Goal: Task Accomplishment & Management: Manage account settings

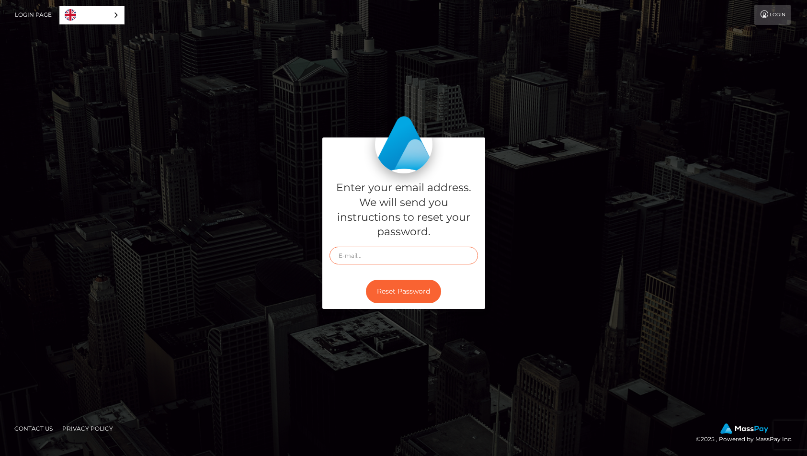
click at [364, 254] on input "text" at bounding box center [404, 256] width 148 height 18
type input "[EMAIL_ADDRESS][DOMAIN_NAME]"
click at [391, 290] on button "Reset Password" at bounding box center [403, 291] width 75 height 23
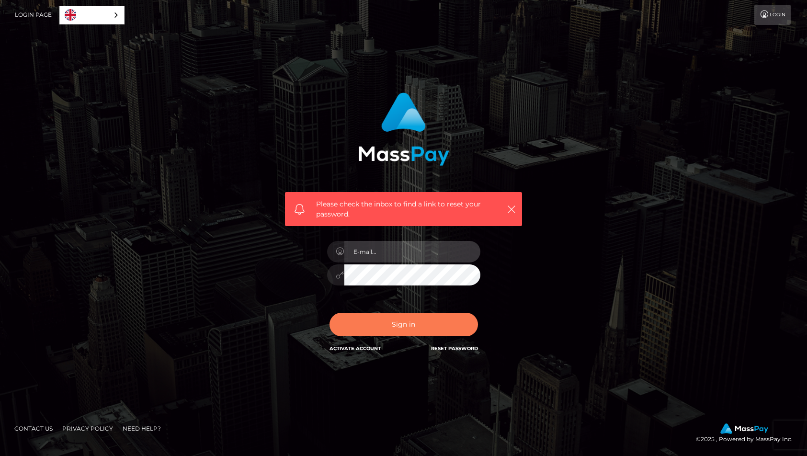
type input "laurahopkins36@gmail.com"
click at [395, 323] on button "Sign in" at bounding box center [404, 324] width 148 height 23
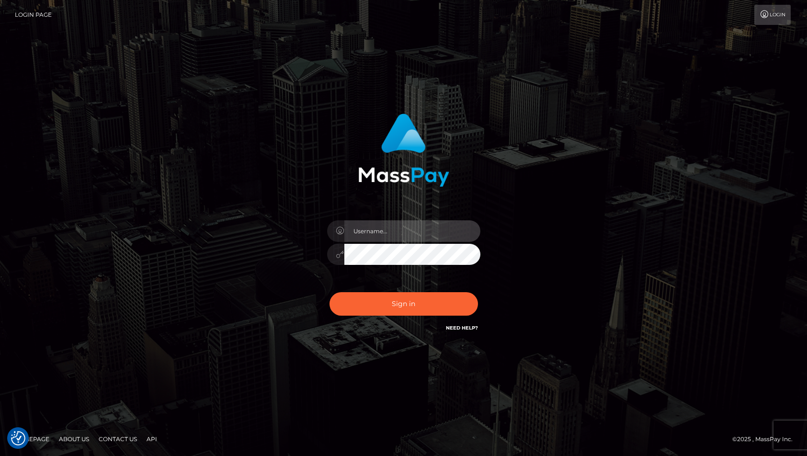
click at [368, 231] on input "text" at bounding box center [412, 231] width 136 height 22
type input "[EMAIL_ADDRESS][DOMAIN_NAME]"
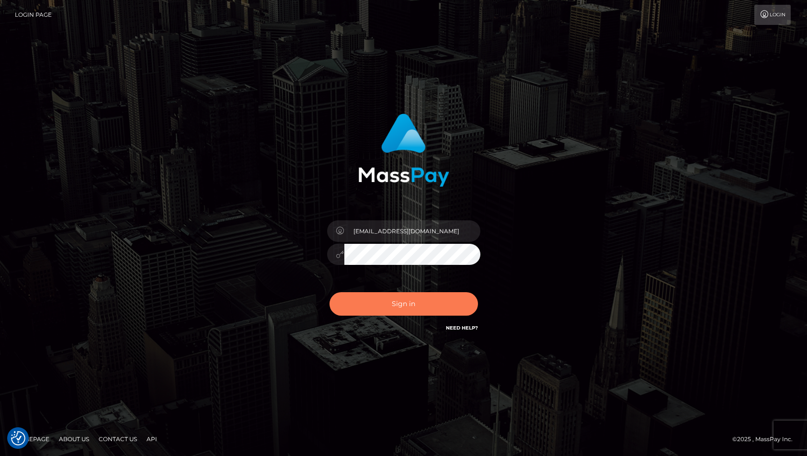
click at [414, 302] on button "Sign in" at bounding box center [404, 303] width 148 height 23
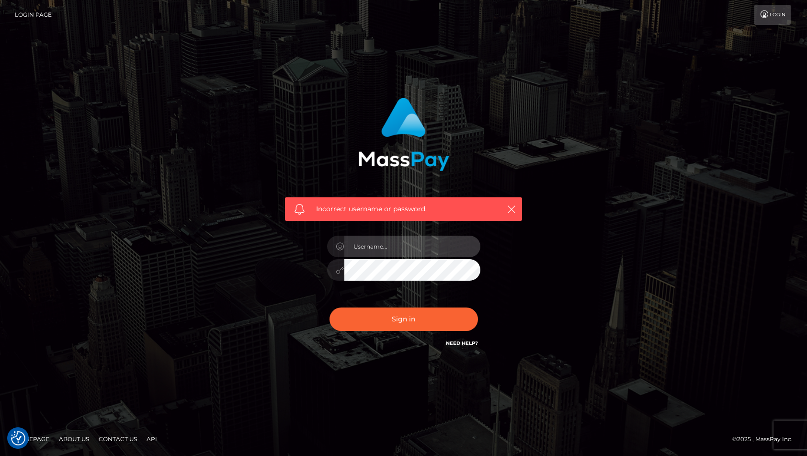
click at [404, 248] on input "text" at bounding box center [412, 247] width 136 height 22
type input "[EMAIL_ADDRESS][DOMAIN_NAME]"
click at [330, 308] on button "Sign in" at bounding box center [404, 319] width 148 height 23
click at [776, 13] on link "Login" at bounding box center [772, 15] width 36 height 20
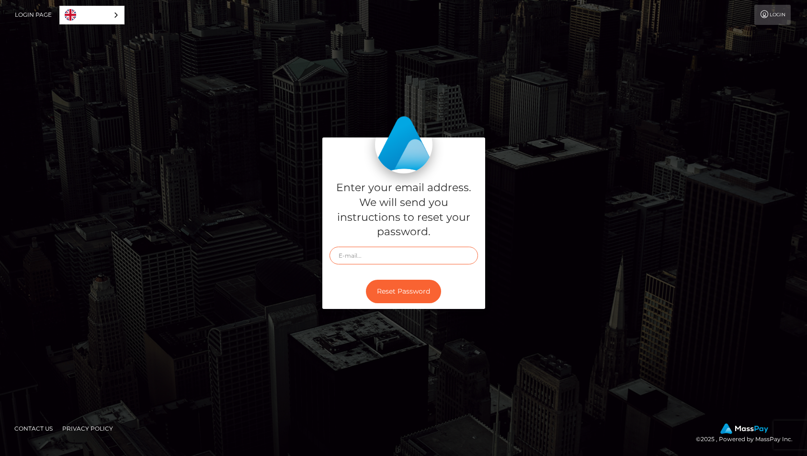
click at [400, 253] on input "text" at bounding box center [404, 256] width 148 height 18
type input "[EMAIL_ADDRESS][DOMAIN_NAME]"
click at [398, 295] on button "Reset Password" at bounding box center [403, 291] width 75 height 23
